Goal: Transaction & Acquisition: Purchase product/service

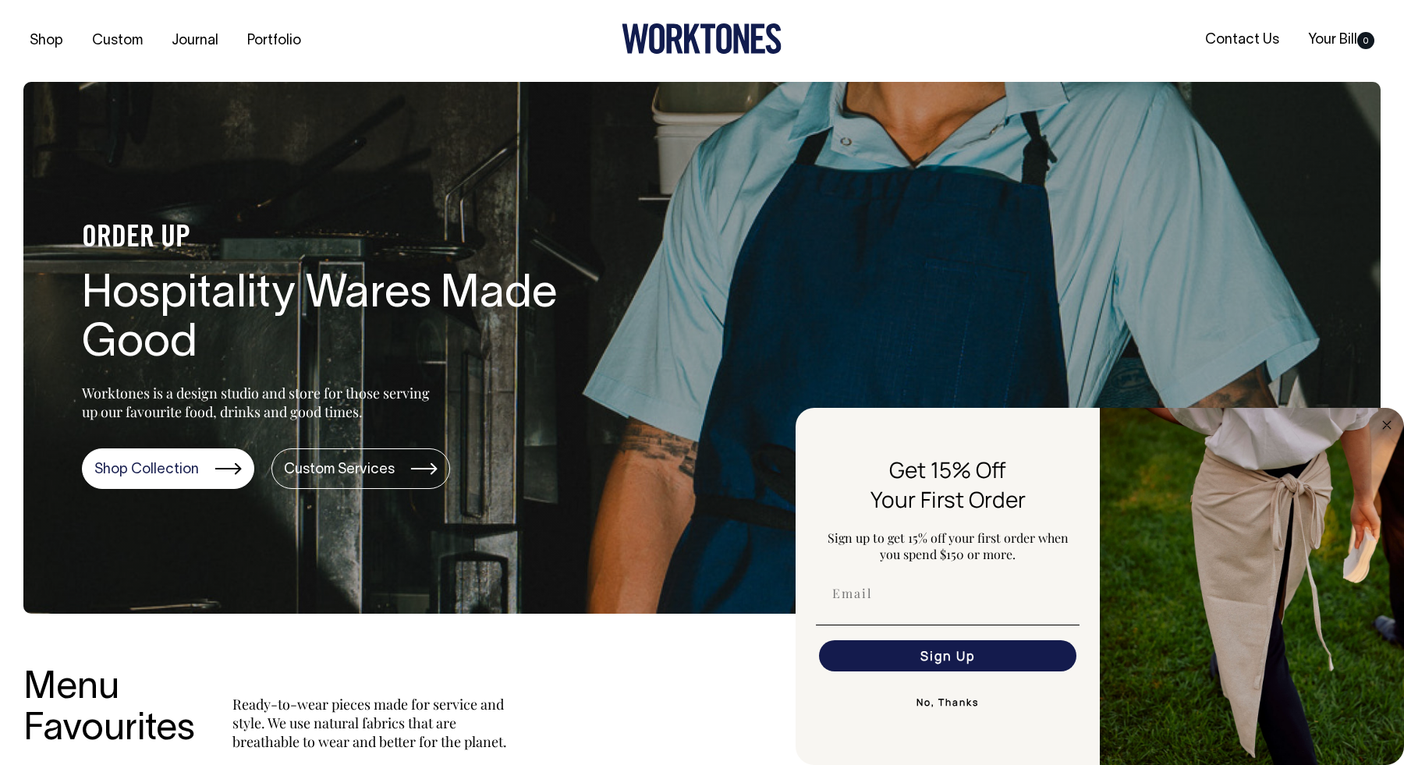
click at [927, 660] on button "Sign Up" at bounding box center [947, 655] width 257 height 31
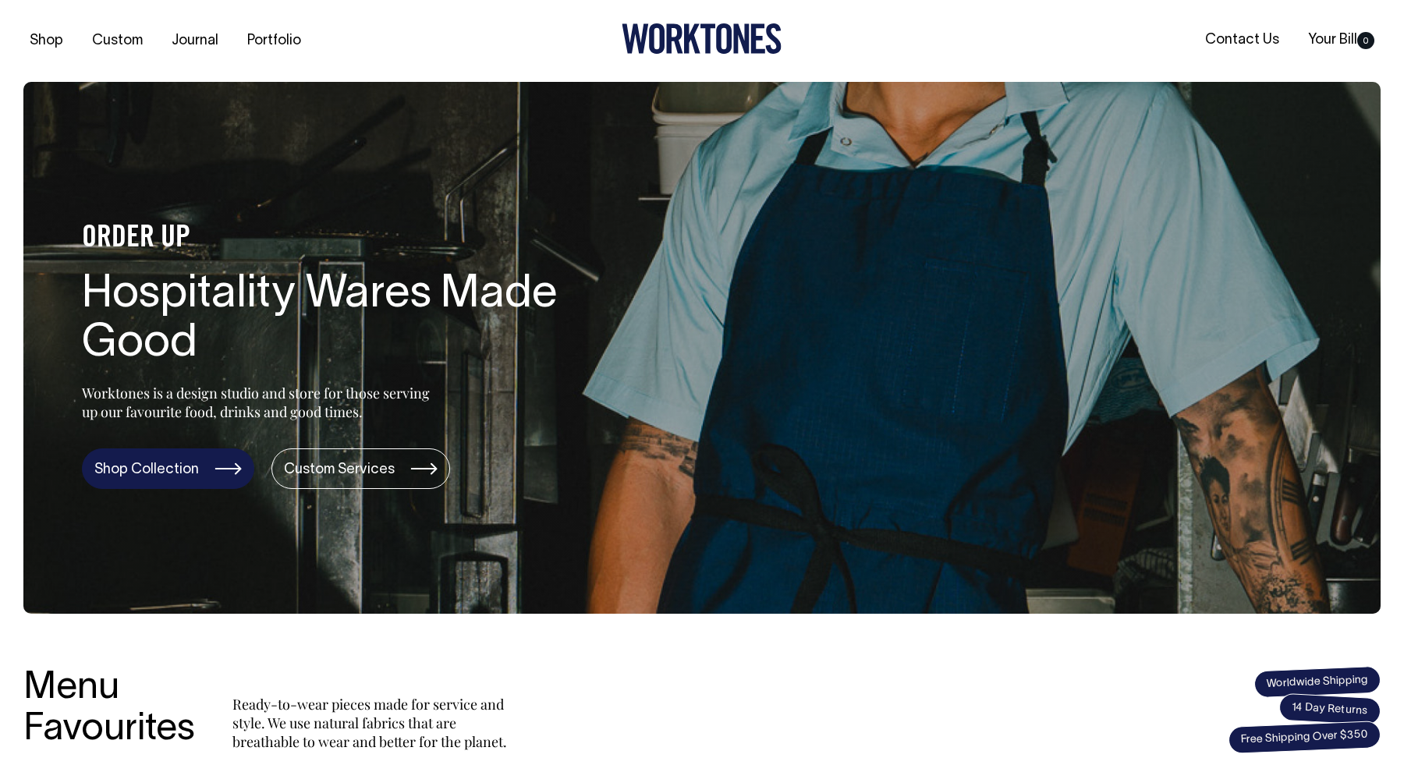
click at [167, 477] on link "Shop Collection" at bounding box center [168, 468] width 172 height 41
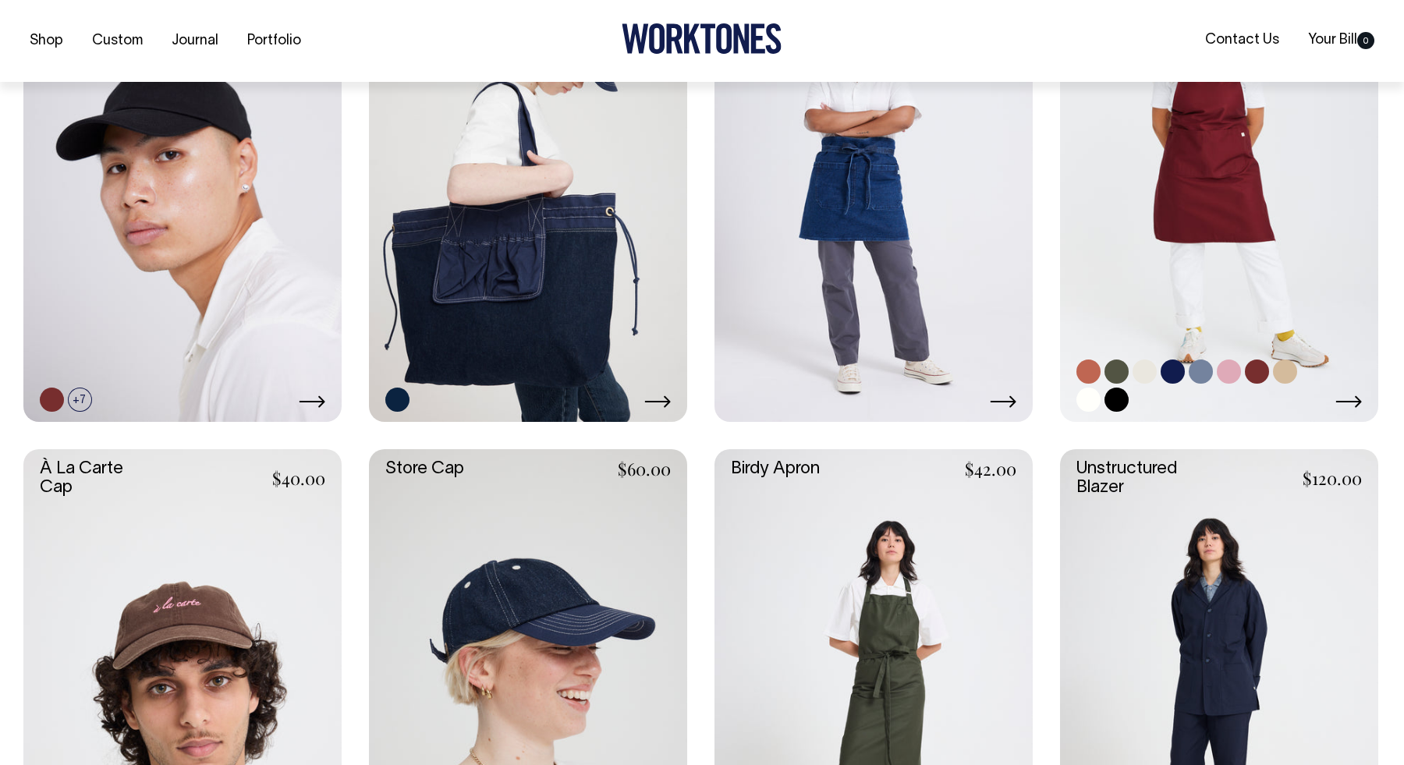
scroll to position [517, 0]
click at [1340, 398] on icon at bounding box center [1348, 401] width 27 height 12
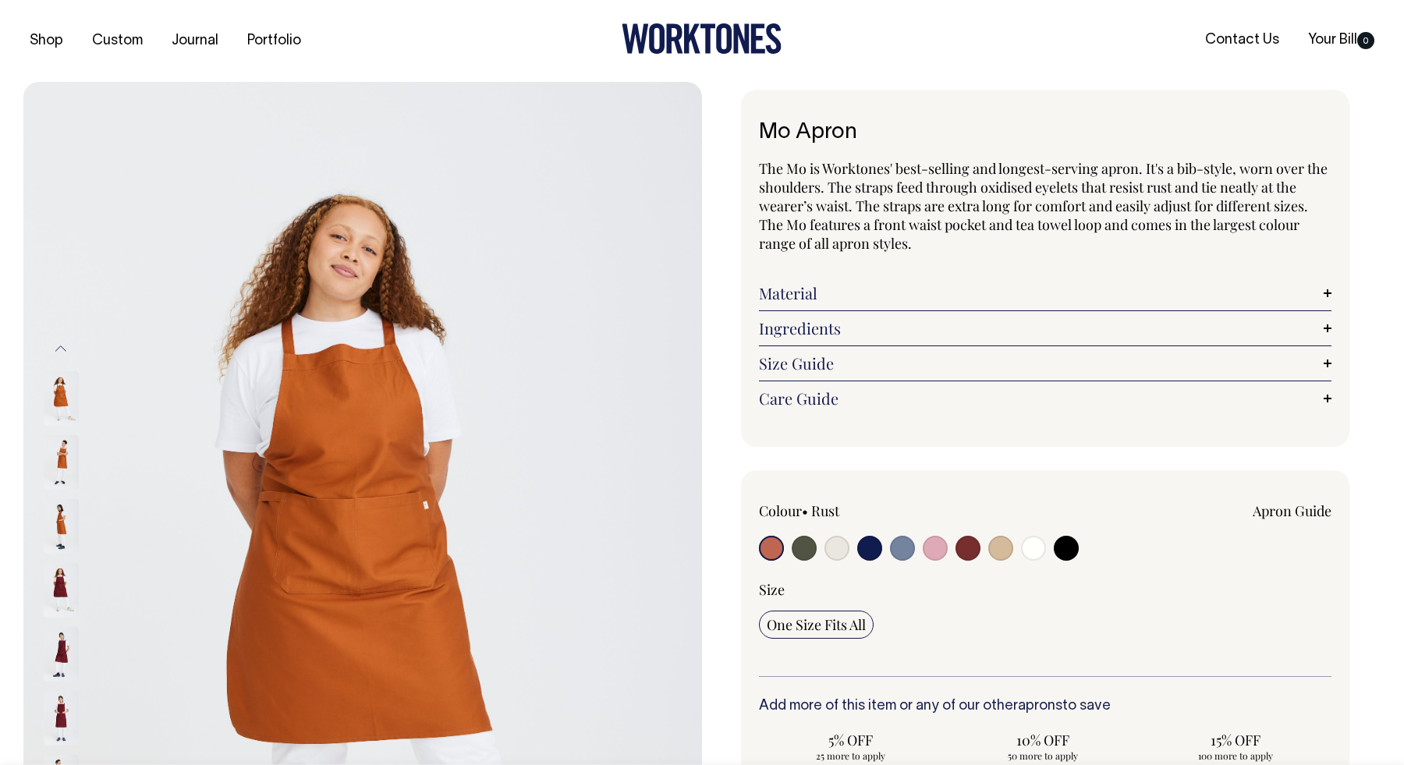
click at [75, 455] on img at bounding box center [61, 462] width 35 height 55
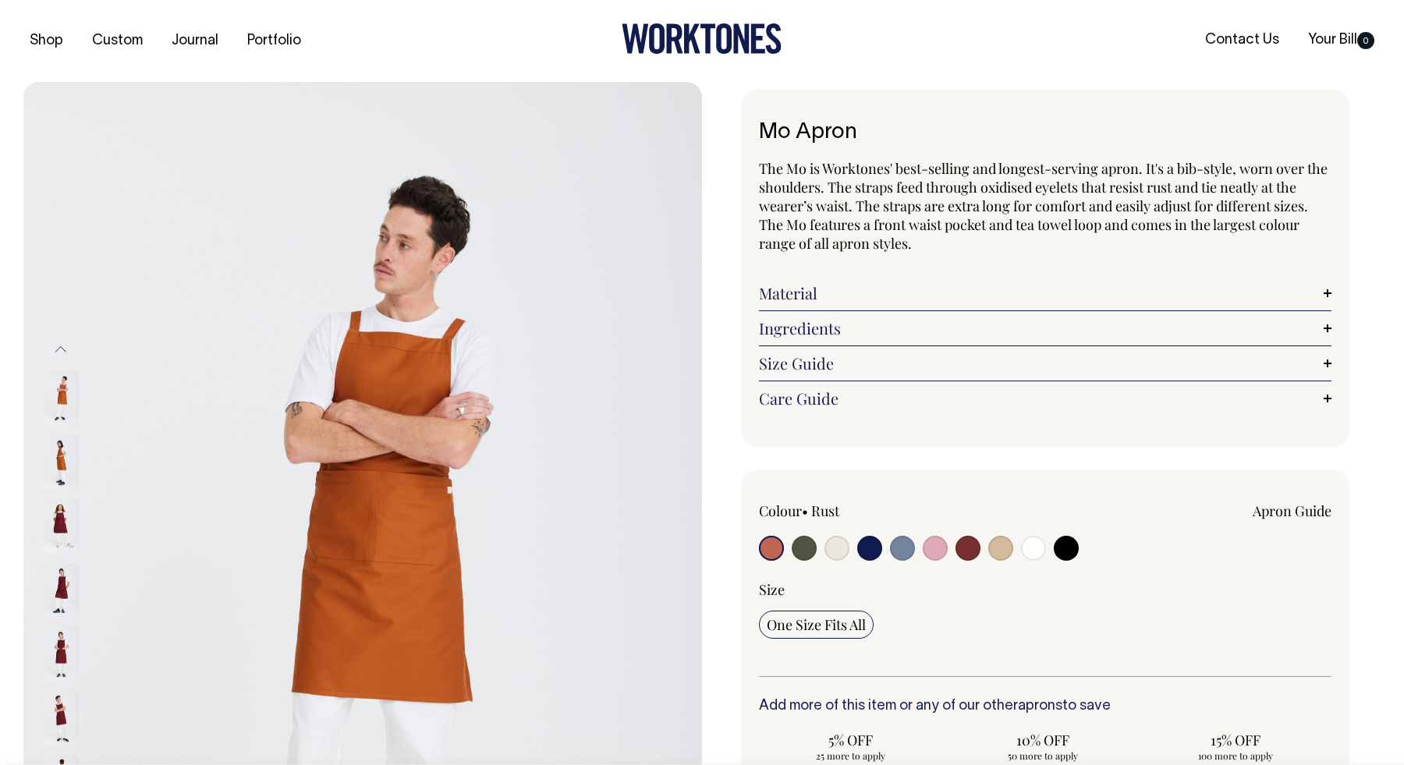
click at [71, 508] on img at bounding box center [61, 526] width 35 height 55
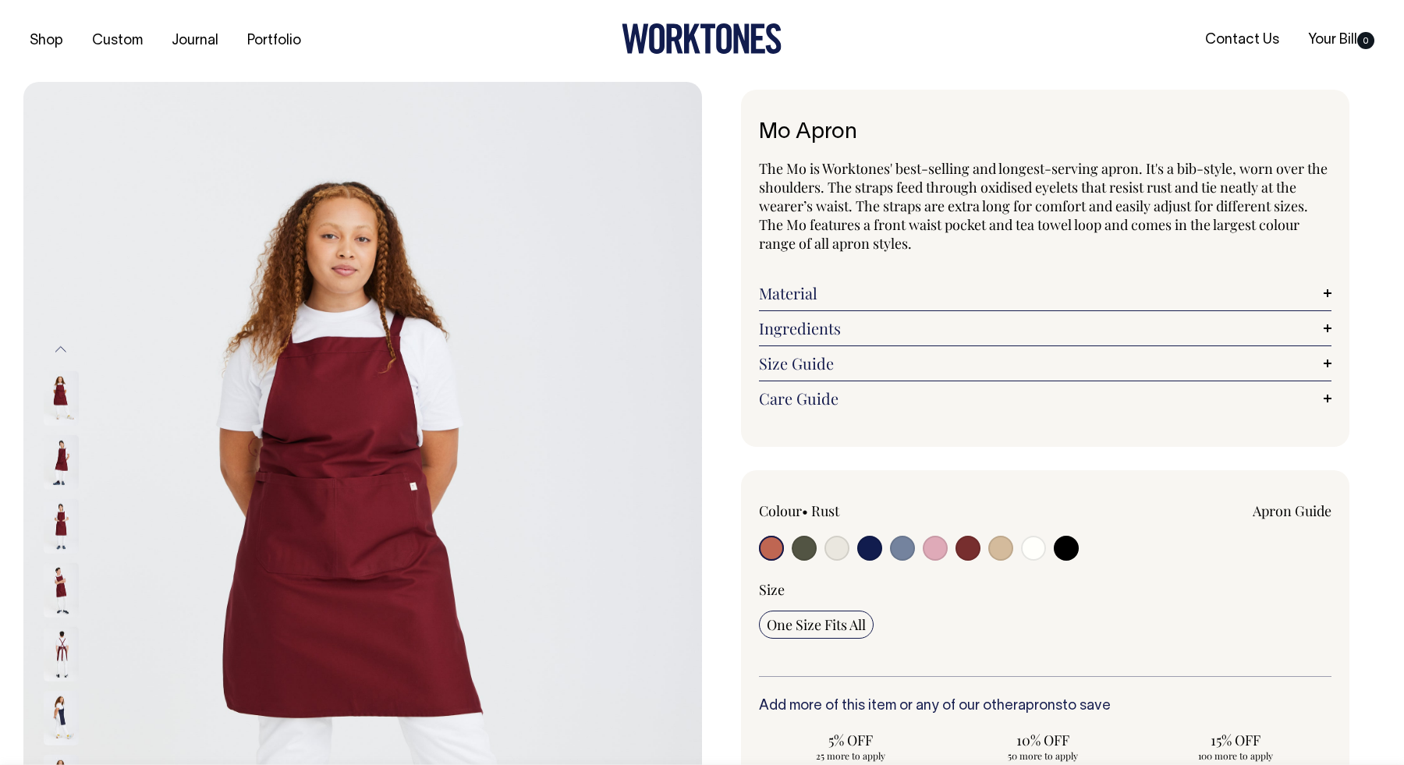
click at [60, 569] on img at bounding box center [61, 590] width 35 height 55
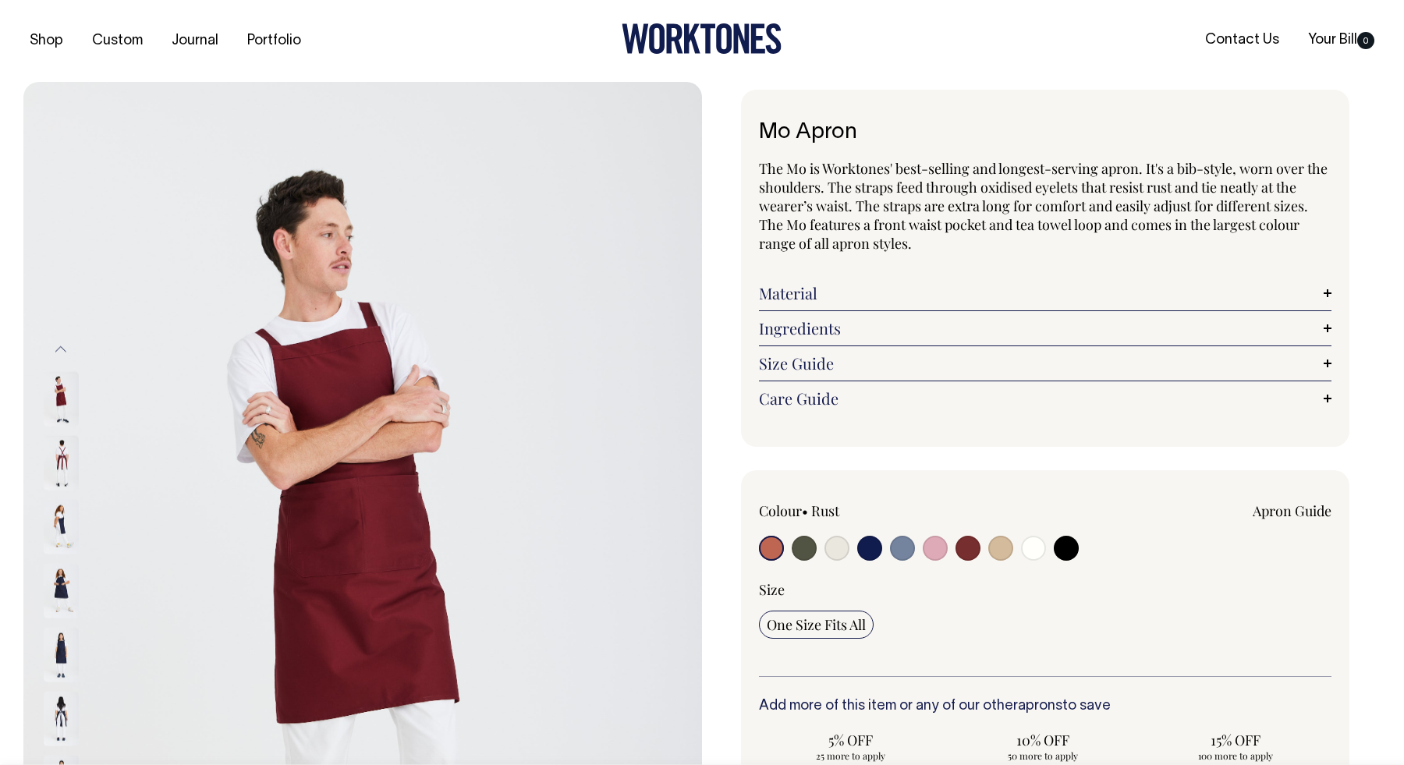
click at [60, 574] on img at bounding box center [61, 590] width 35 height 55
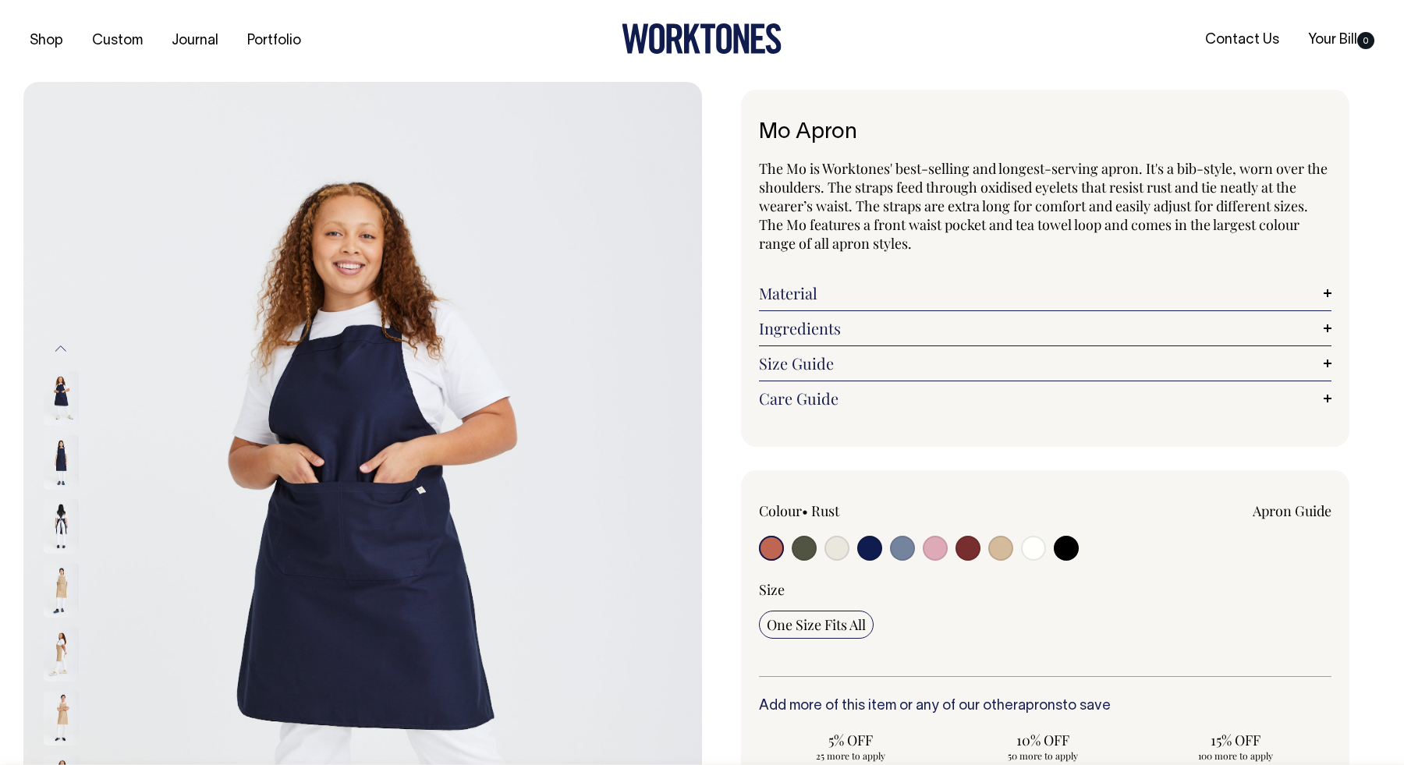
click at [57, 646] on img at bounding box center [61, 654] width 35 height 55
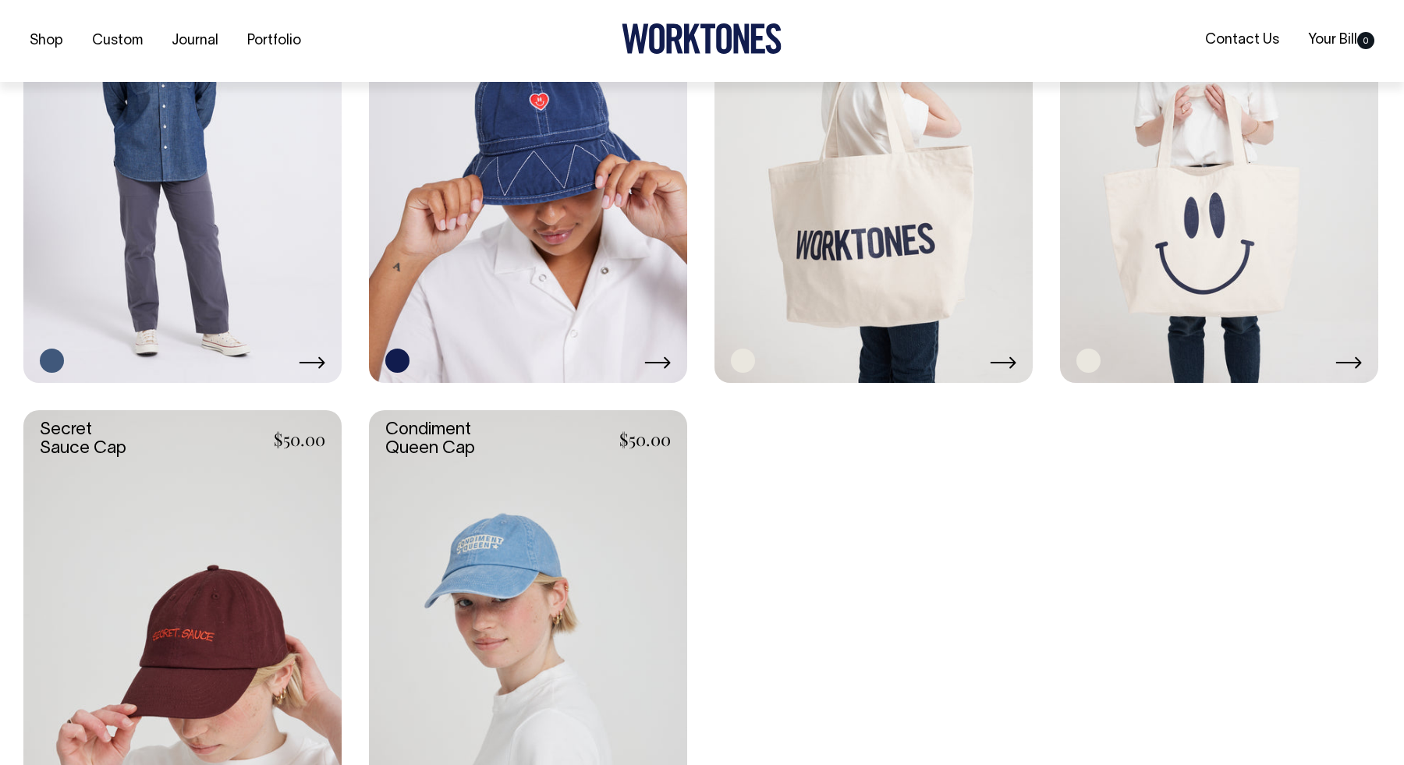
scroll to position [3078, 0]
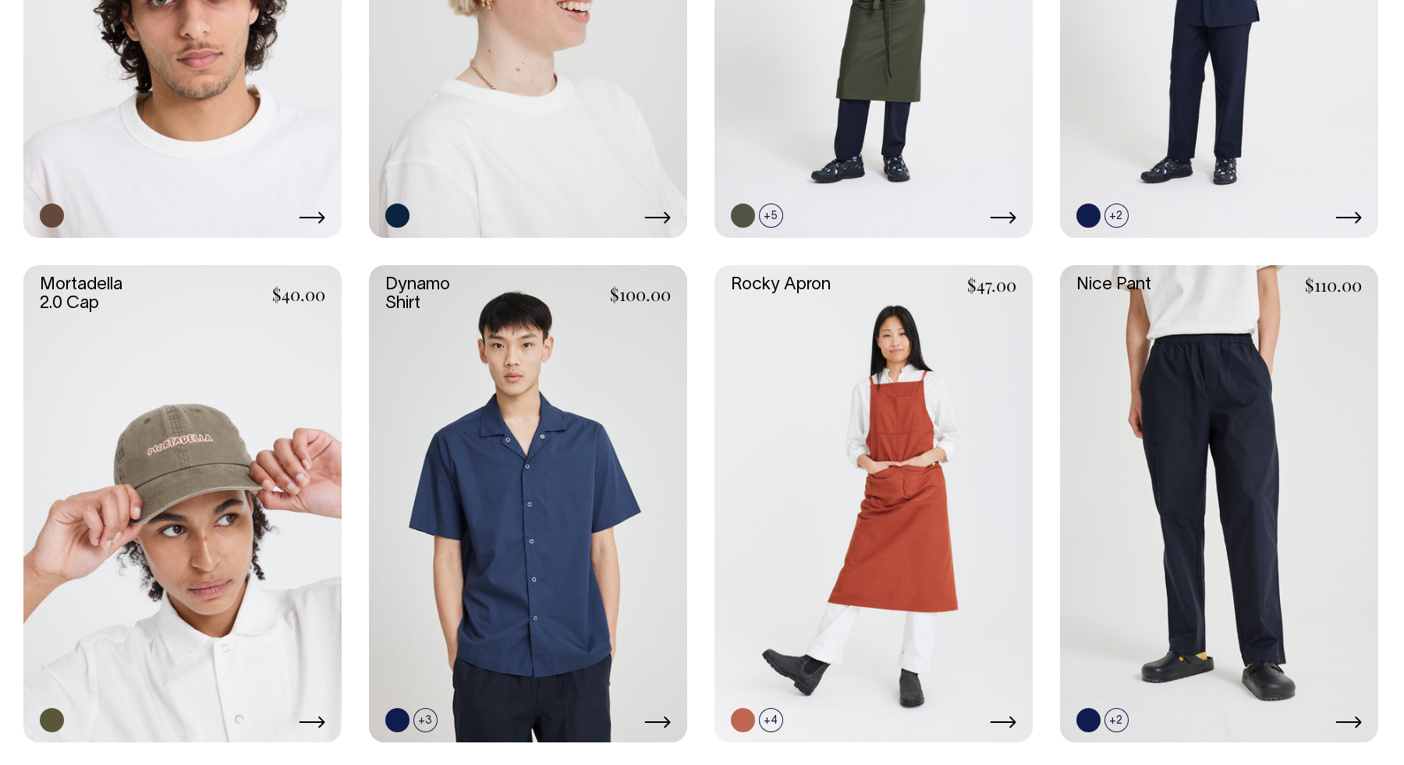
click at [196, 467] on link at bounding box center [182, 503] width 318 height 477
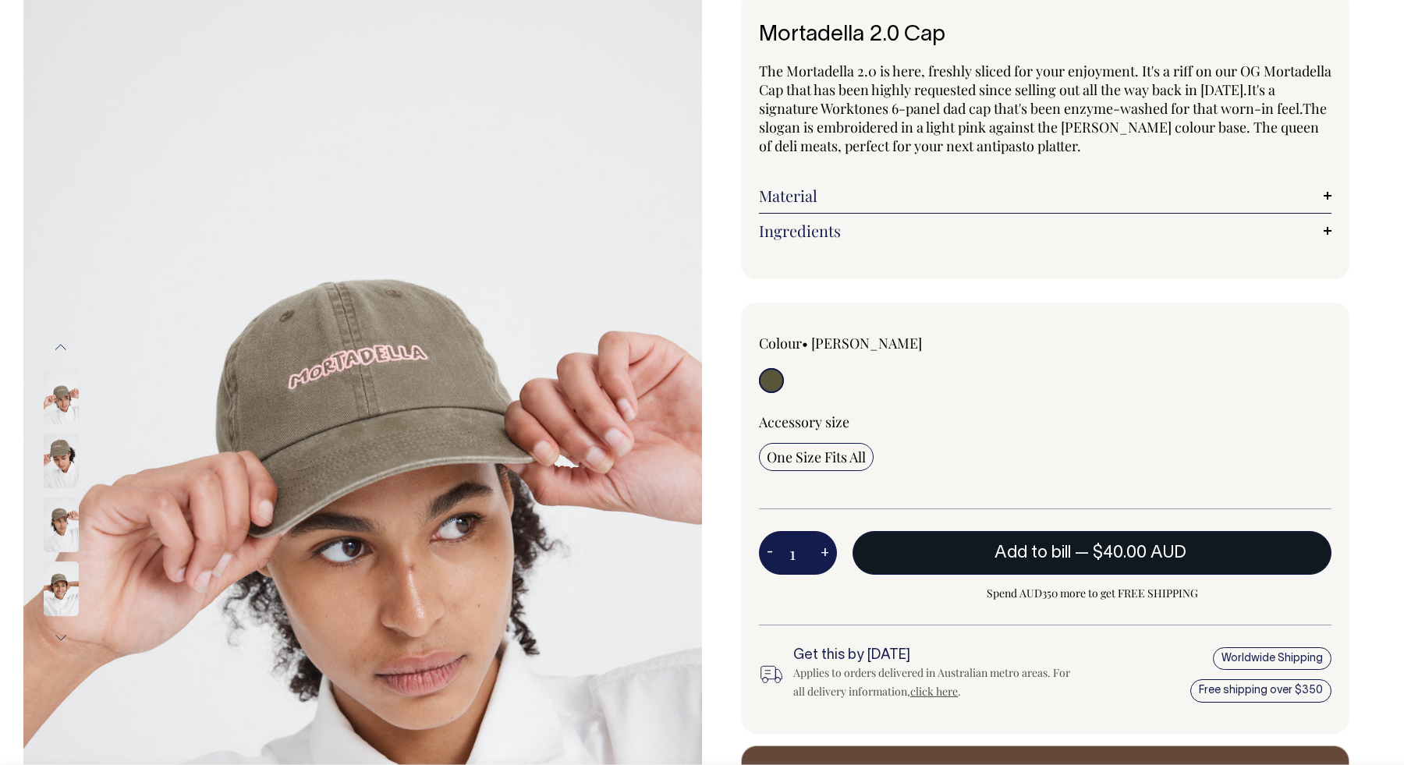
scroll to position [98, 0]
click at [1071, 543] on button "Add to bill — $40.00 AUD" at bounding box center [1091, 552] width 479 height 44
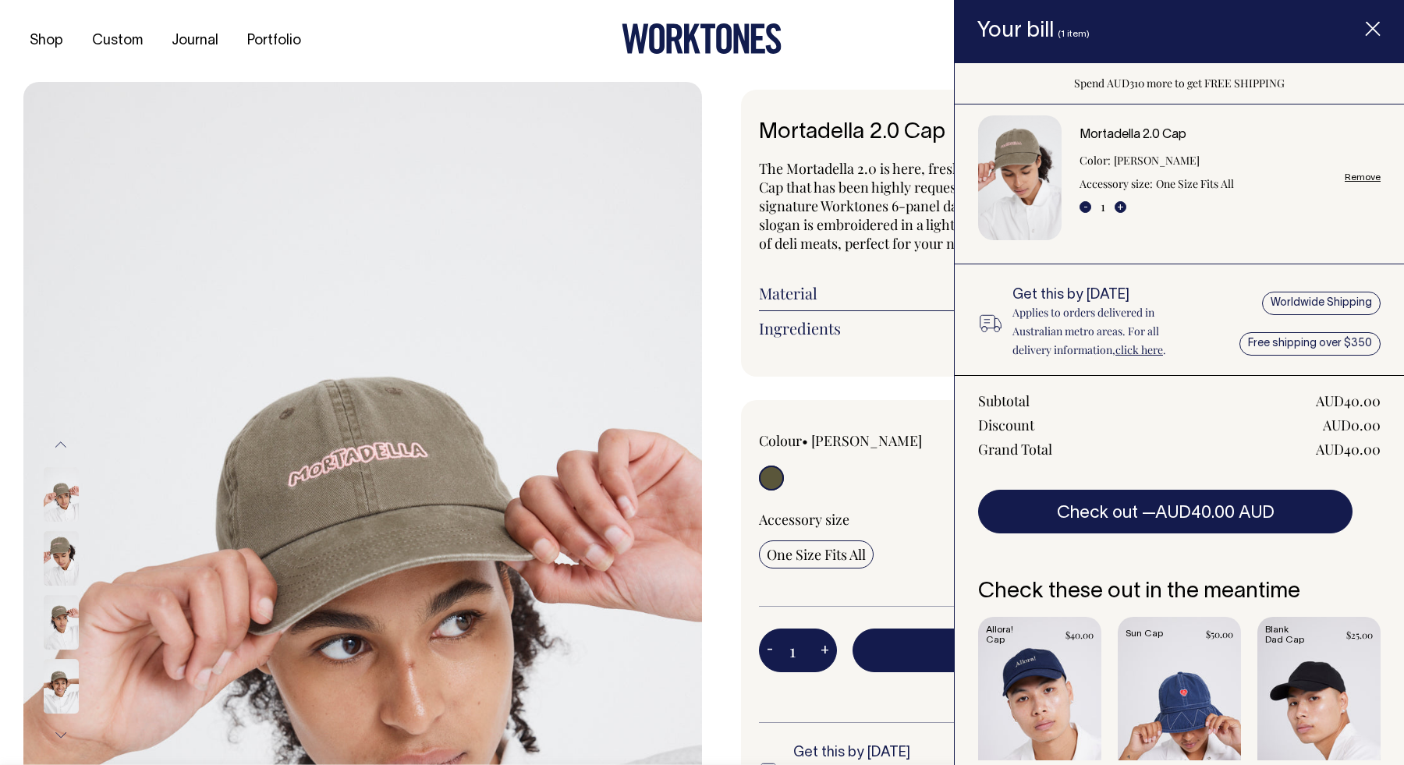
scroll to position [77, 0]
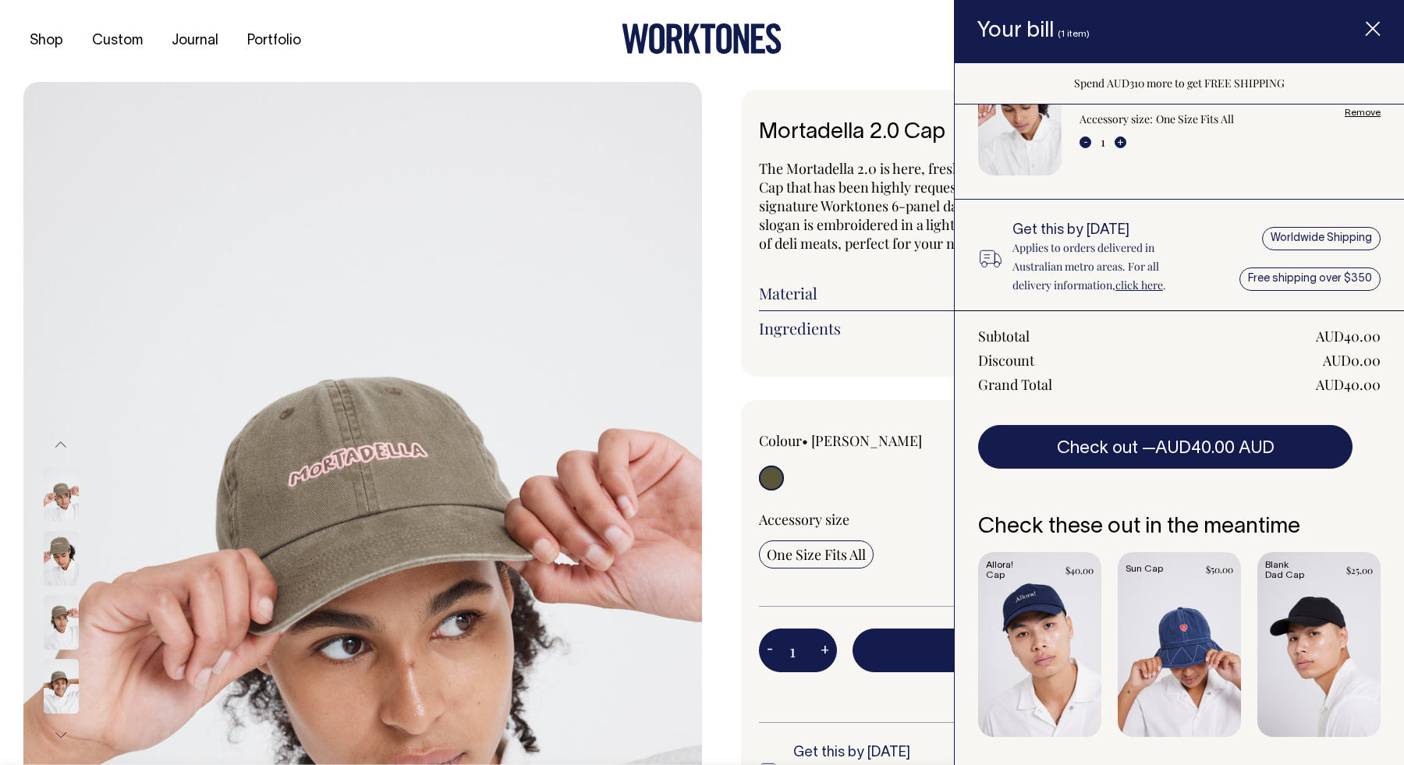
click at [1371, 30] on line "Item added to your cart" at bounding box center [1372, 29] width 12 height 12
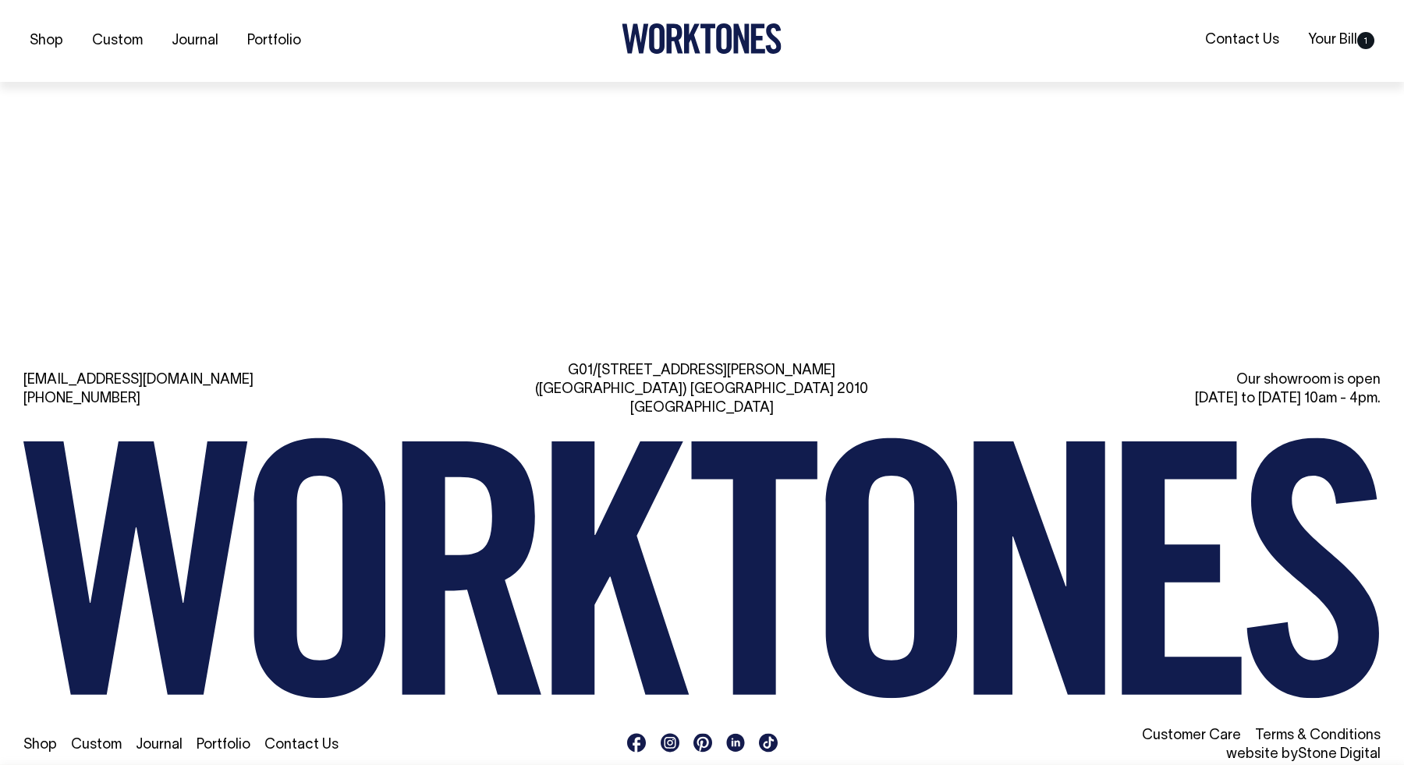
scroll to position [1891, 0]
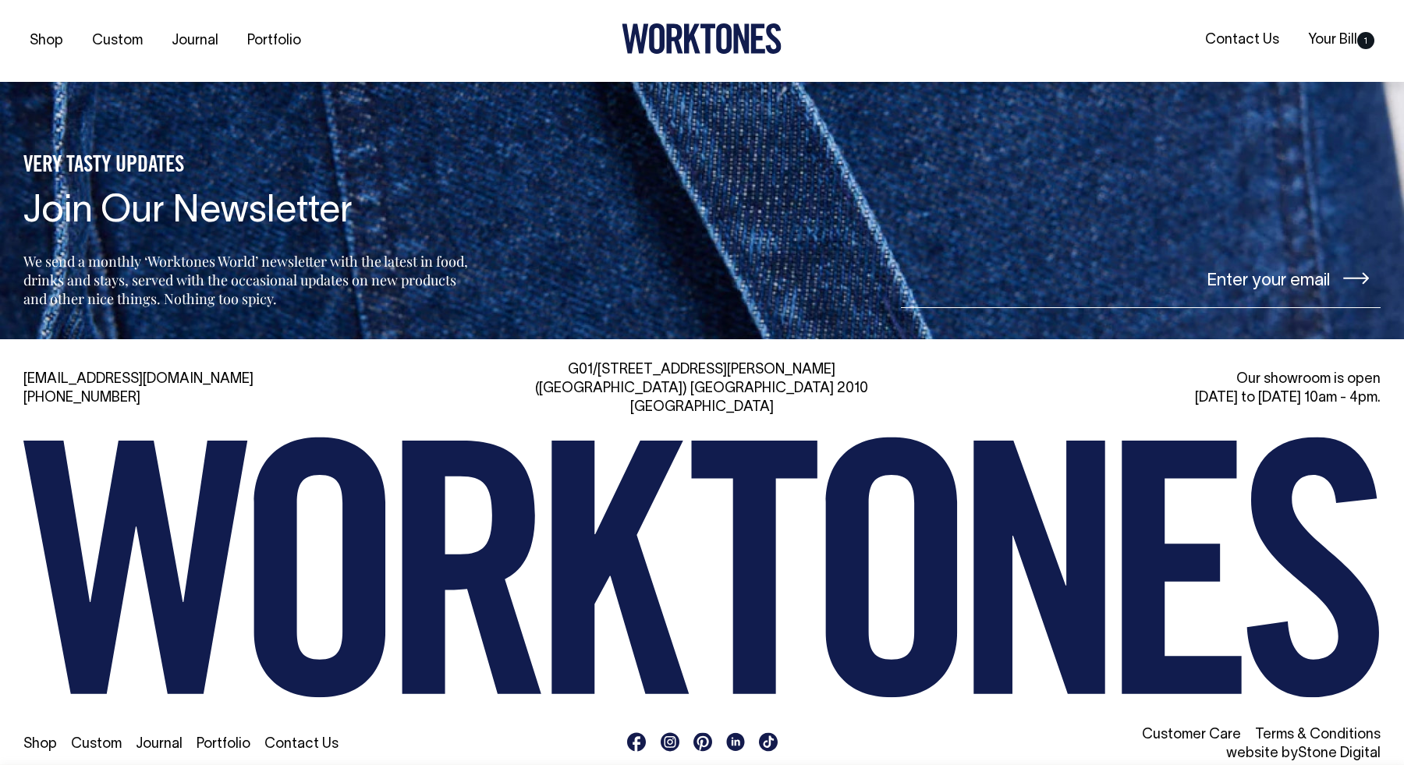
click at [1230, 289] on input"] "email" at bounding box center [1141, 279] width 480 height 58
type input"] "t"
click at [1152, 291] on input"] "timxumsai@" at bounding box center [1141, 279] width 480 height 58
type input"] "timxumsai@yahoo.com.au"
click at [1351, 274] on icon at bounding box center [1356, 278] width 26 height 12
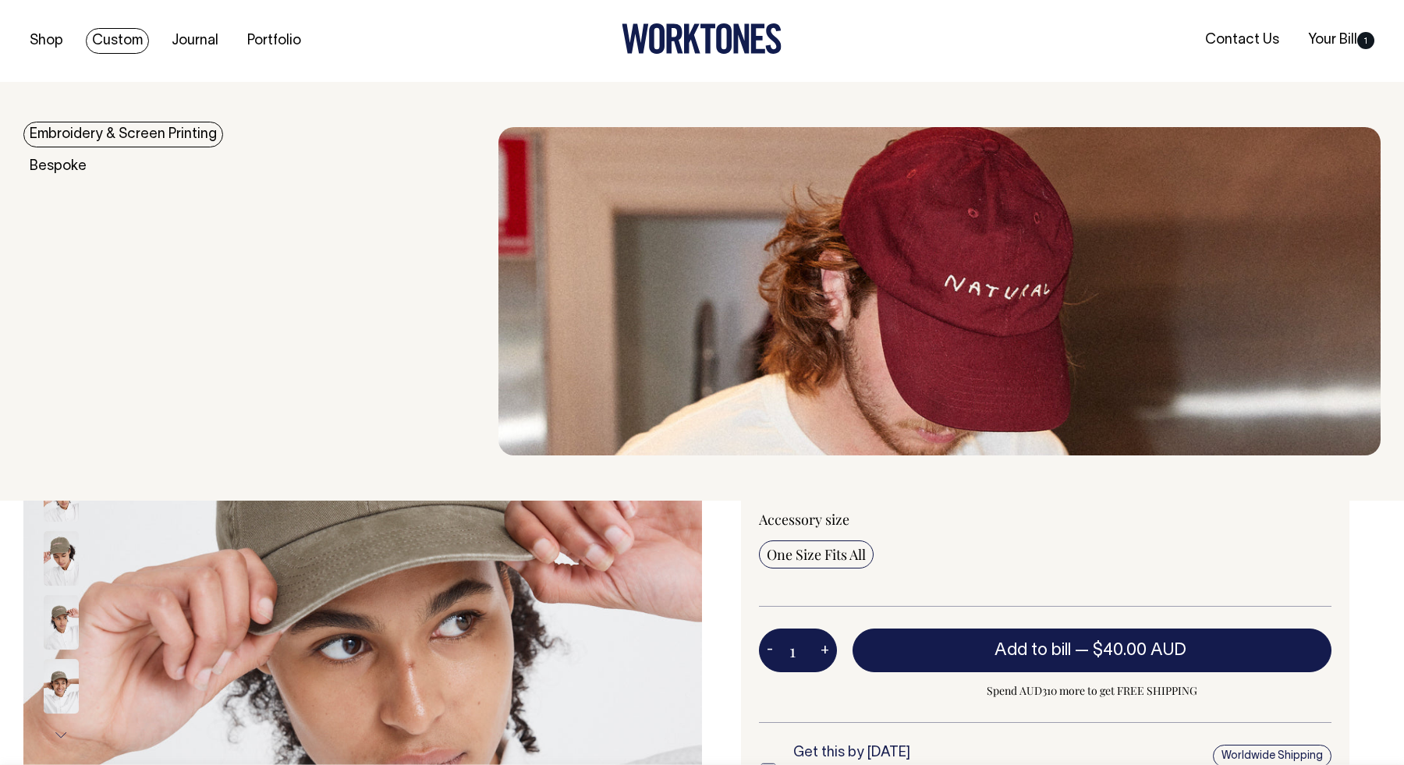
click at [119, 38] on link "Custom" at bounding box center [117, 41] width 63 height 26
